Goal: Information Seeking & Learning: Learn about a topic

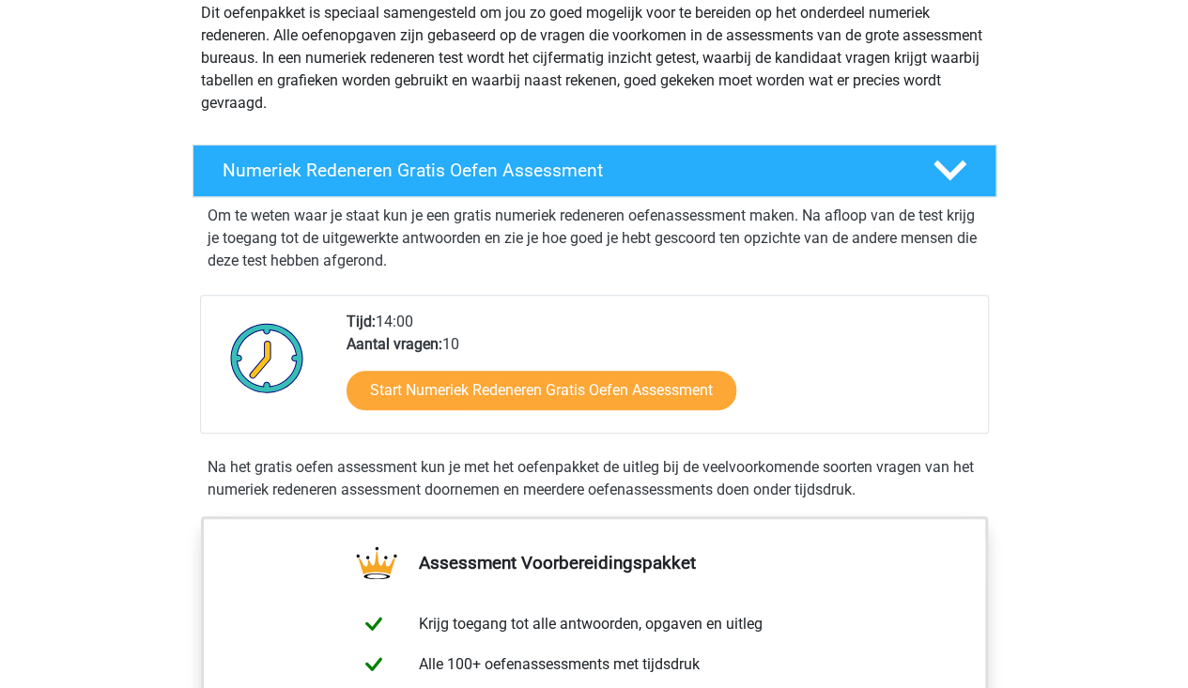
scroll to position [239, 0]
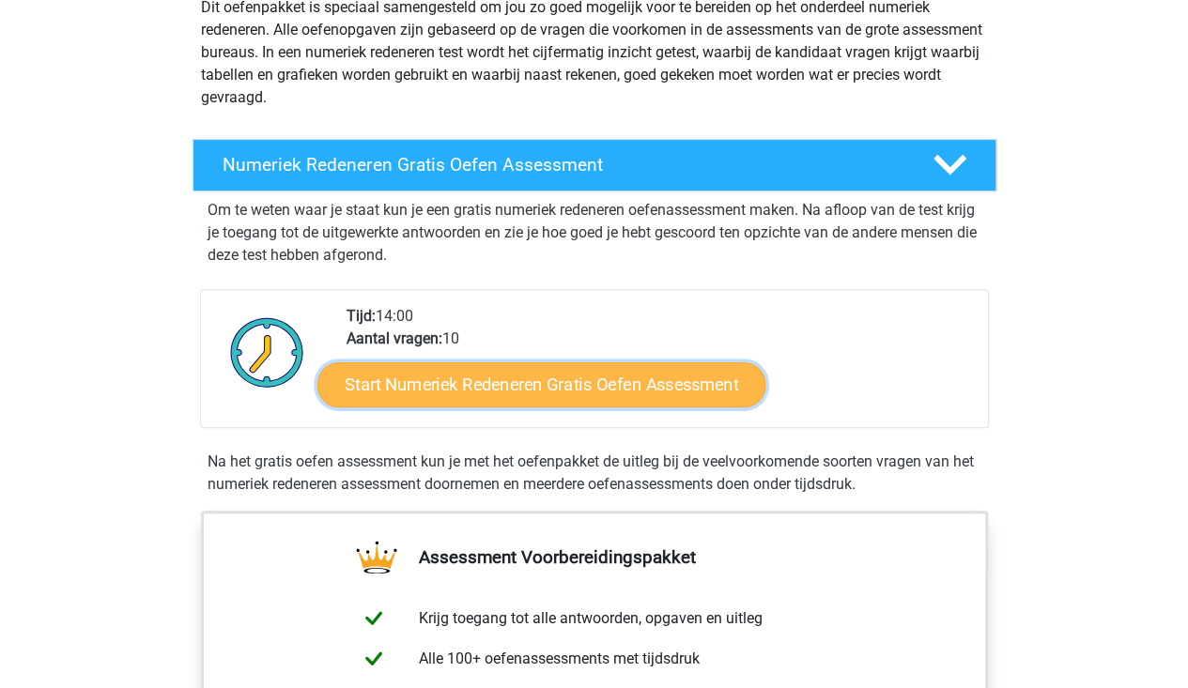
click at [445, 398] on link "Start Numeriek Redeneren Gratis Oefen Assessment" at bounding box center [541, 384] width 448 height 45
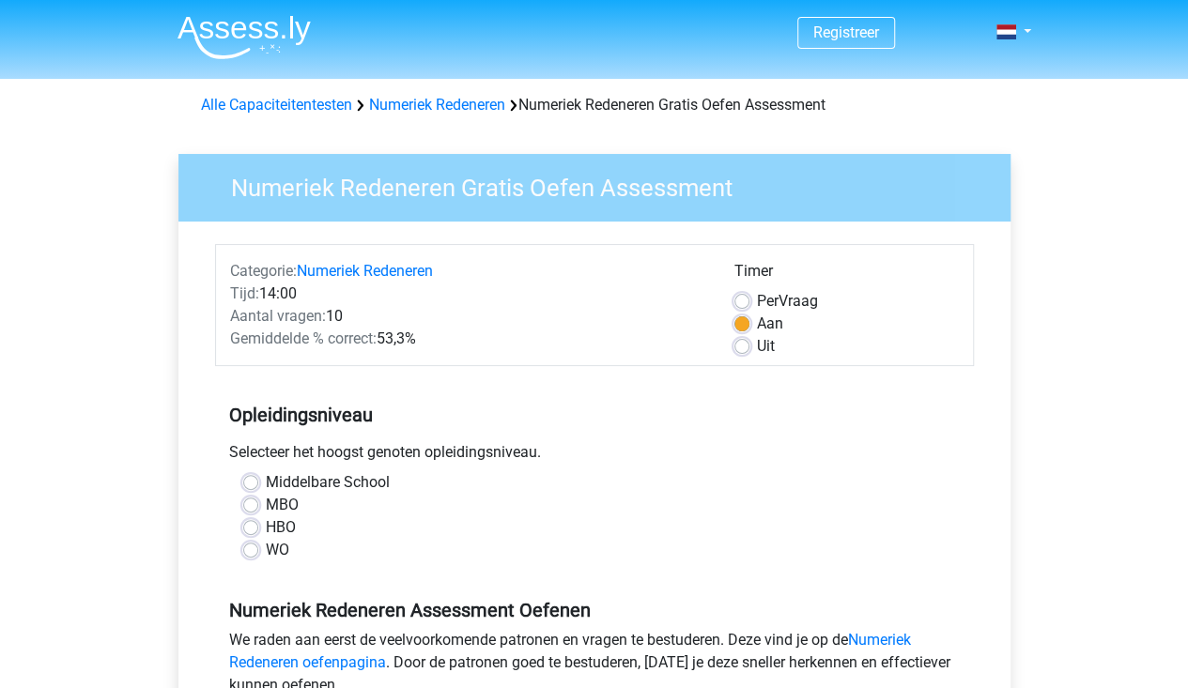
click at [266, 498] on label "MBO" at bounding box center [282, 505] width 33 height 23
click at [254, 498] on input "MBO" at bounding box center [250, 503] width 15 height 19
radio input "true"
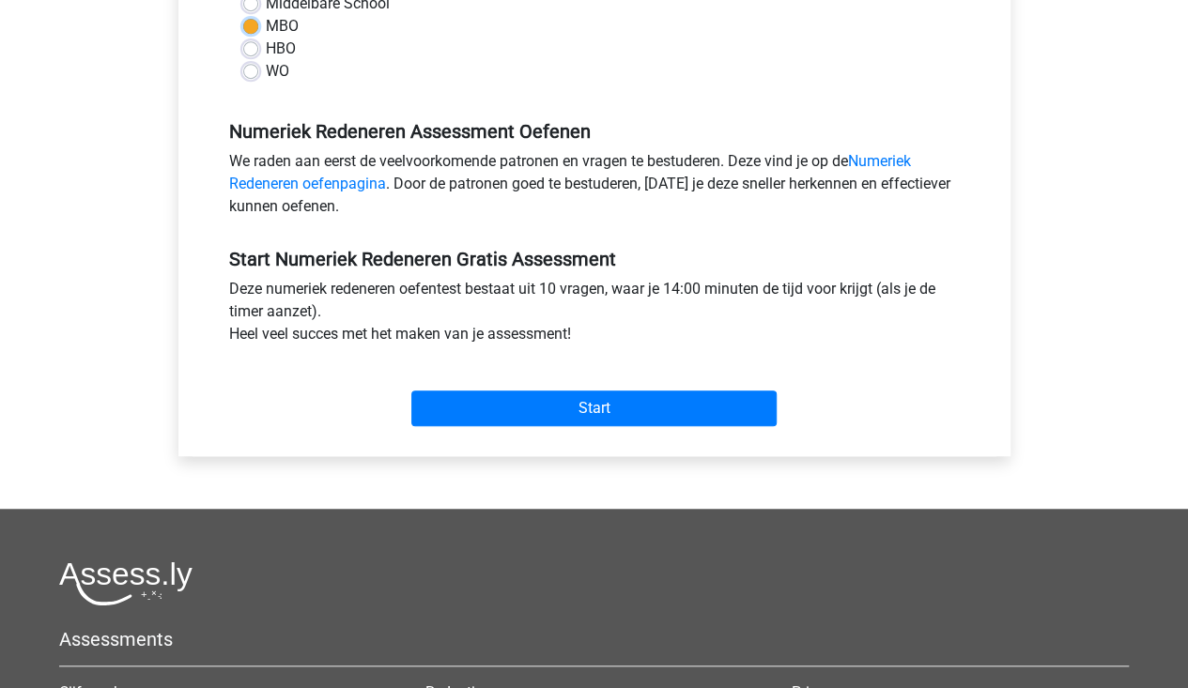
scroll to position [479, 0]
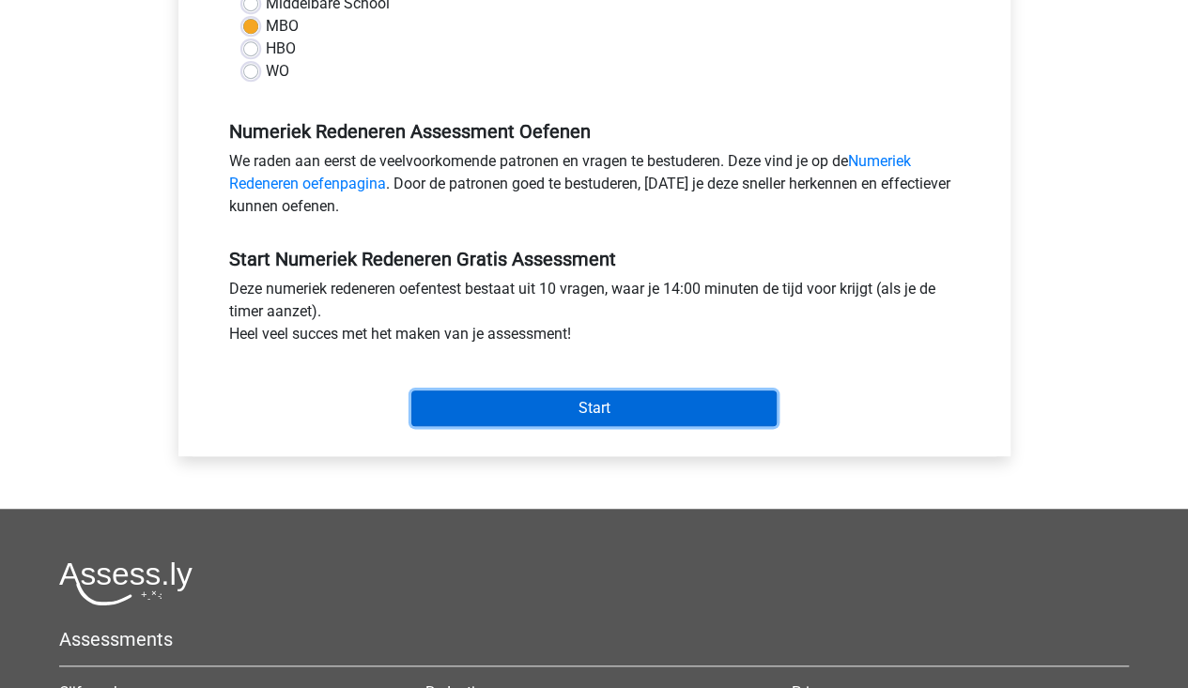
click at [727, 414] on input "Start" at bounding box center [593, 409] width 365 height 36
